Goal: Task Accomplishment & Management: Complete application form

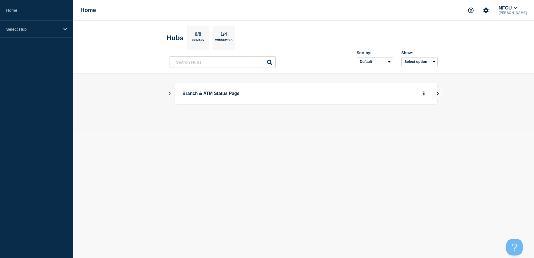
click at [170, 94] on icon "Show Connected Hubs" at bounding box center [170, 93] width 2 height 3
click at [511, 148] on main "Branch & ATM Status Page Branch Status Page 369 1 0 Create incident See overview" at bounding box center [303, 117] width 461 height 87
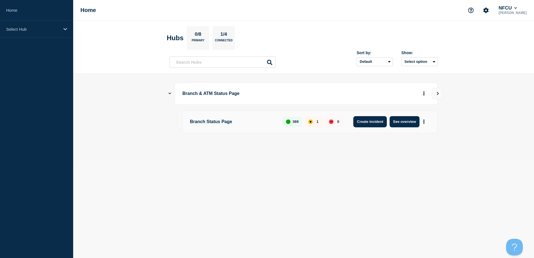
click at [373, 122] on button "Create incident" at bounding box center [370, 121] width 34 height 11
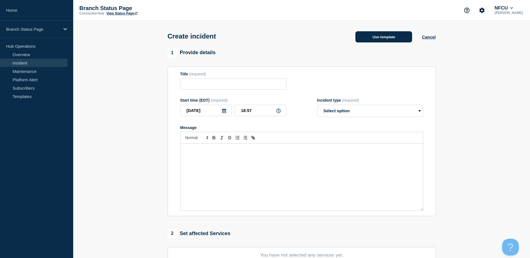
click at [376, 35] on button "Use template" at bounding box center [383, 36] width 57 height 11
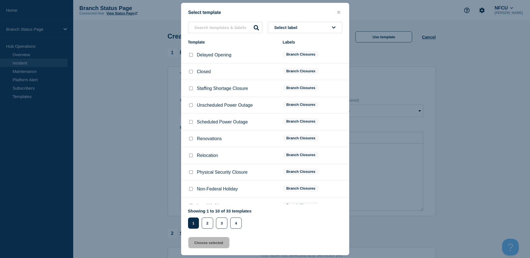
click at [191, 55] on input "Delayed Opening checkbox" at bounding box center [191, 55] width 4 height 4
checkbox input "true"
click at [218, 246] on button "Choose selected" at bounding box center [208, 242] width 41 height 11
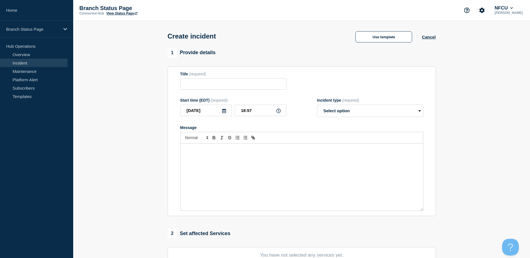
type input "Delayed Opening"
select select "identified"
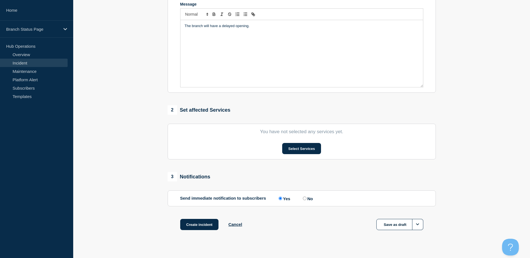
scroll to position [133, 0]
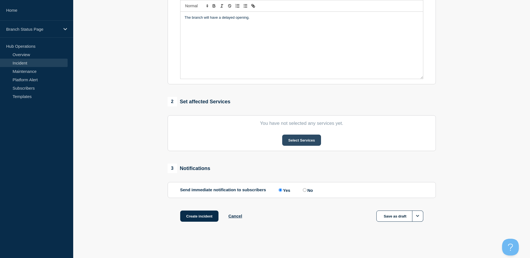
click at [295, 139] on button "Select Services" at bounding box center [301, 140] width 39 height 11
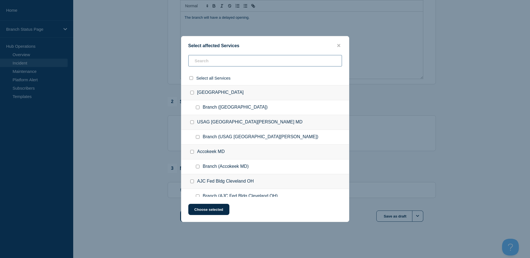
click at [210, 61] on input "text" at bounding box center [265, 60] width 154 height 11
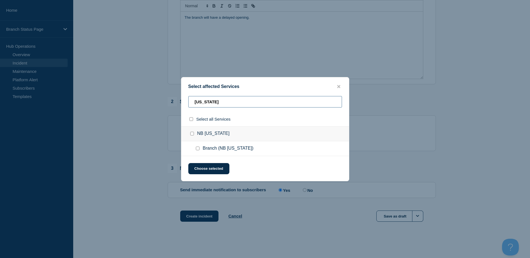
type input "[US_STATE]"
click at [191, 135] on input "NB Guam checkbox" at bounding box center [192, 134] width 4 height 4
checkbox input "true"
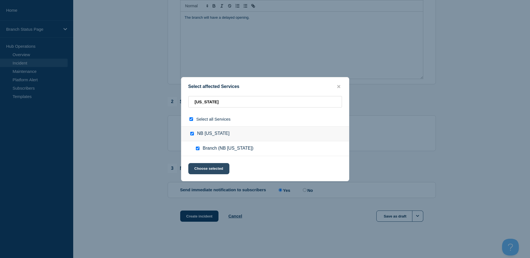
click at [209, 165] on button "Choose selected" at bounding box center [208, 168] width 41 height 11
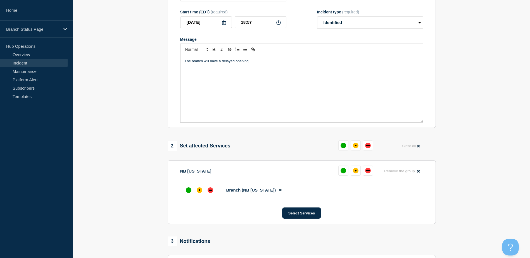
scroll to position [163, 0]
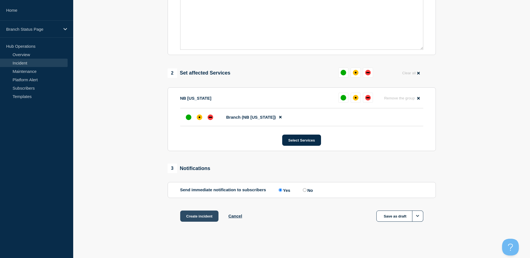
click at [199, 216] on button "Create incident" at bounding box center [199, 216] width 39 height 11
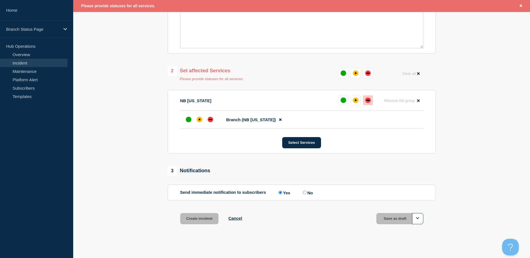
click at [370, 101] on div "down" at bounding box center [368, 100] width 6 height 6
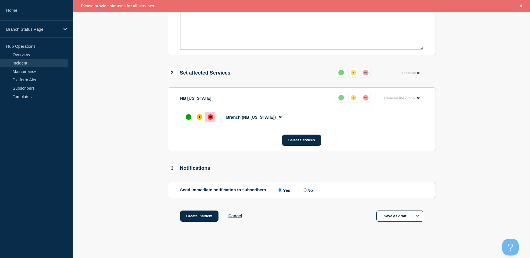
click at [520, 113] on section "1 Provide details Title (required) Delayed Opening Start time (EDT) (required) …" at bounding box center [301, 61] width 457 height 349
click at [191, 245] on main "Create incident Delayed Opening Cancel 1 Provide details Title (required) Delay…" at bounding box center [301, 58] width 457 height 399
click at [192, 219] on button "Create incident" at bounding box center [199, 216] width 39 height 11
